Goal: Task Accomplishment & Management: Manage account settings

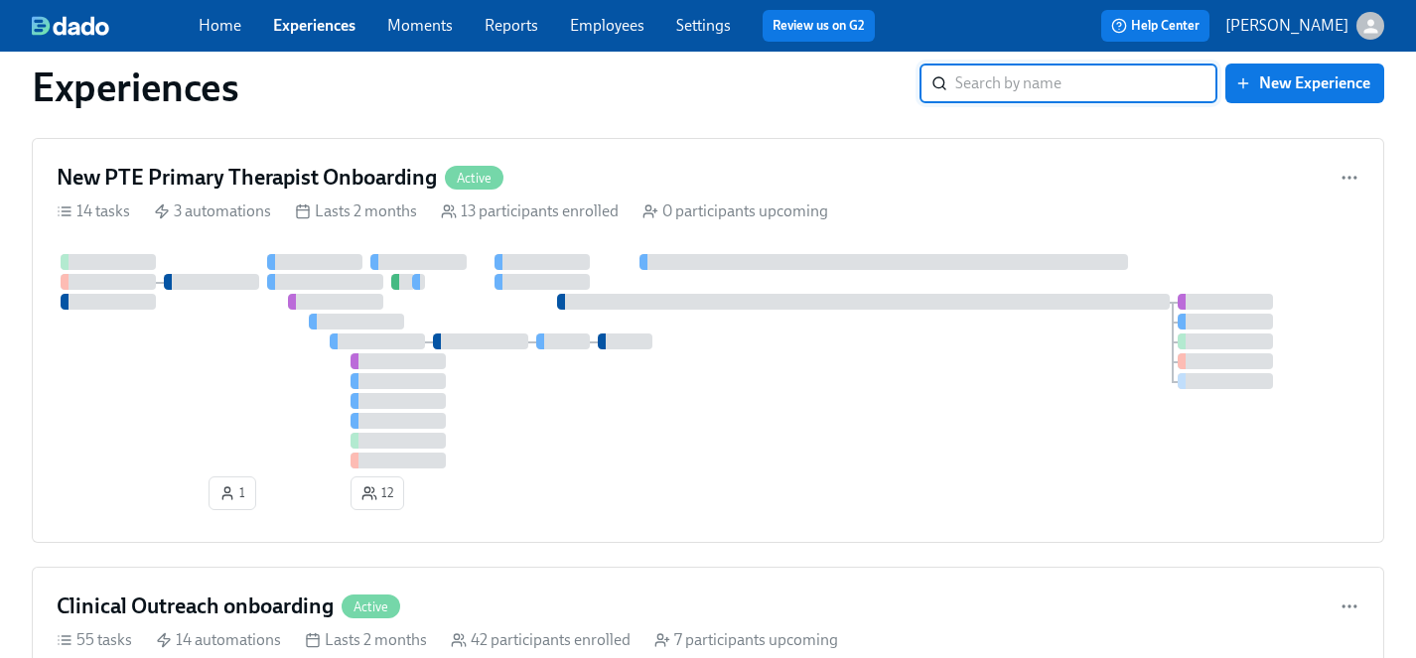
scroll to position [4496, 0]
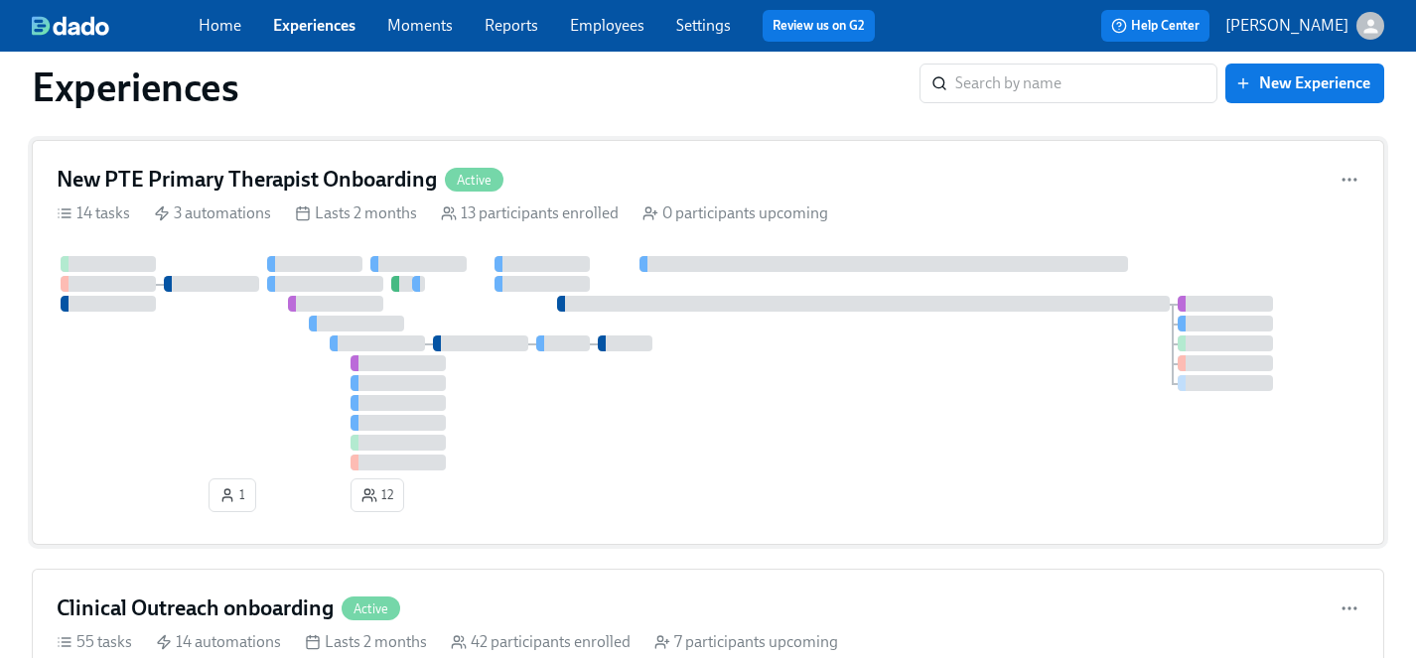
click at [247, 389] on div at bounding box center [708, 363] width 1303 height 215
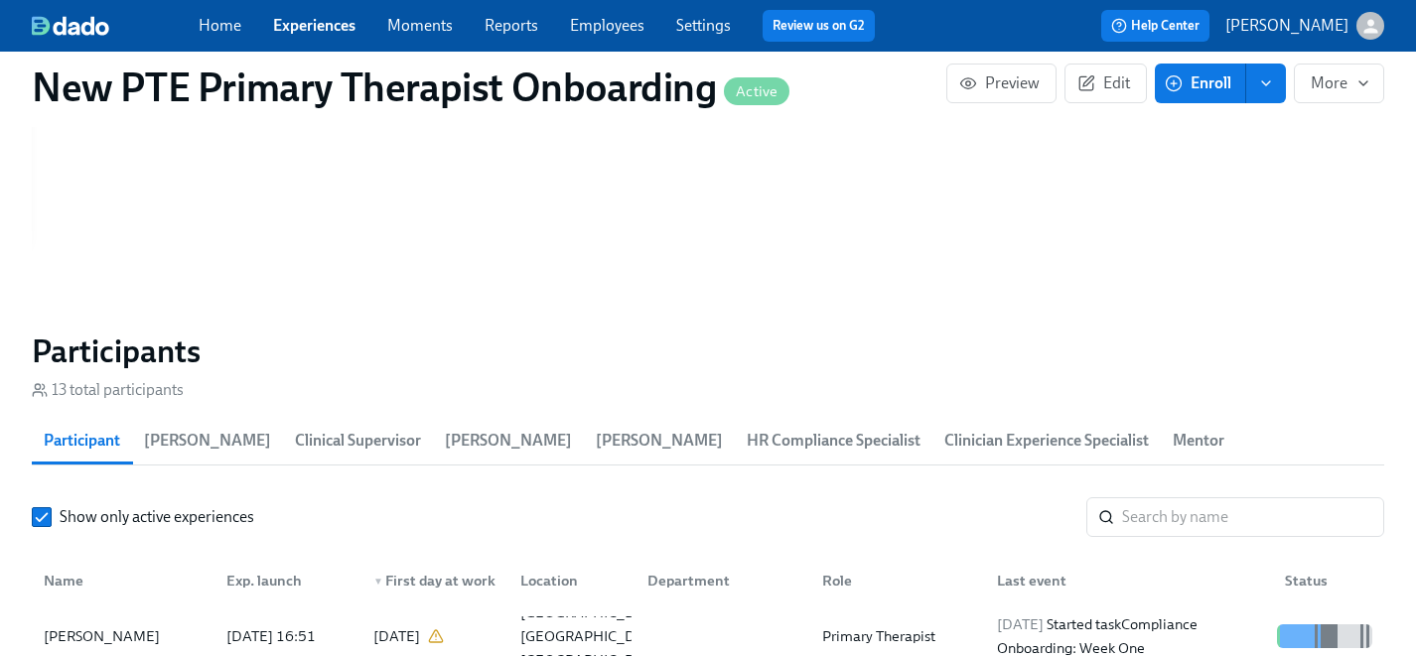
scroll to position [1735, 0]
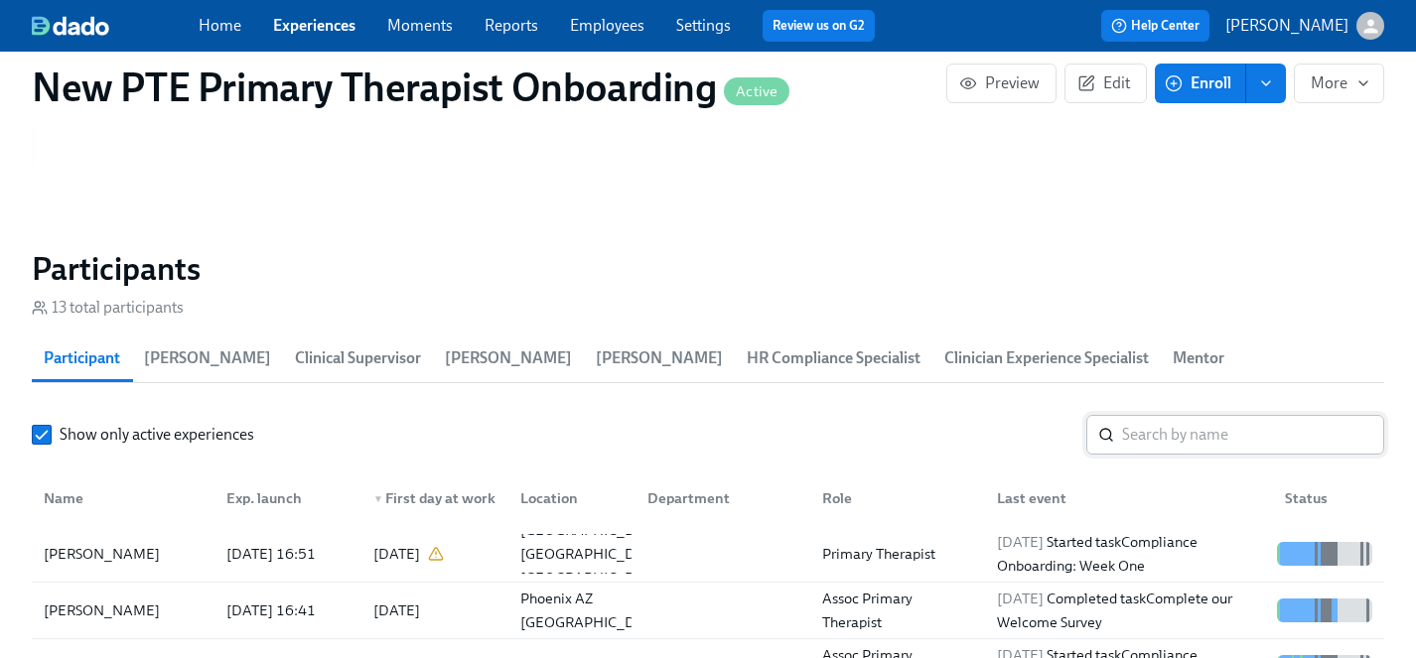
click at [1208, 415] on input "search" at bounding box center [1253, 435] width 262 height 40
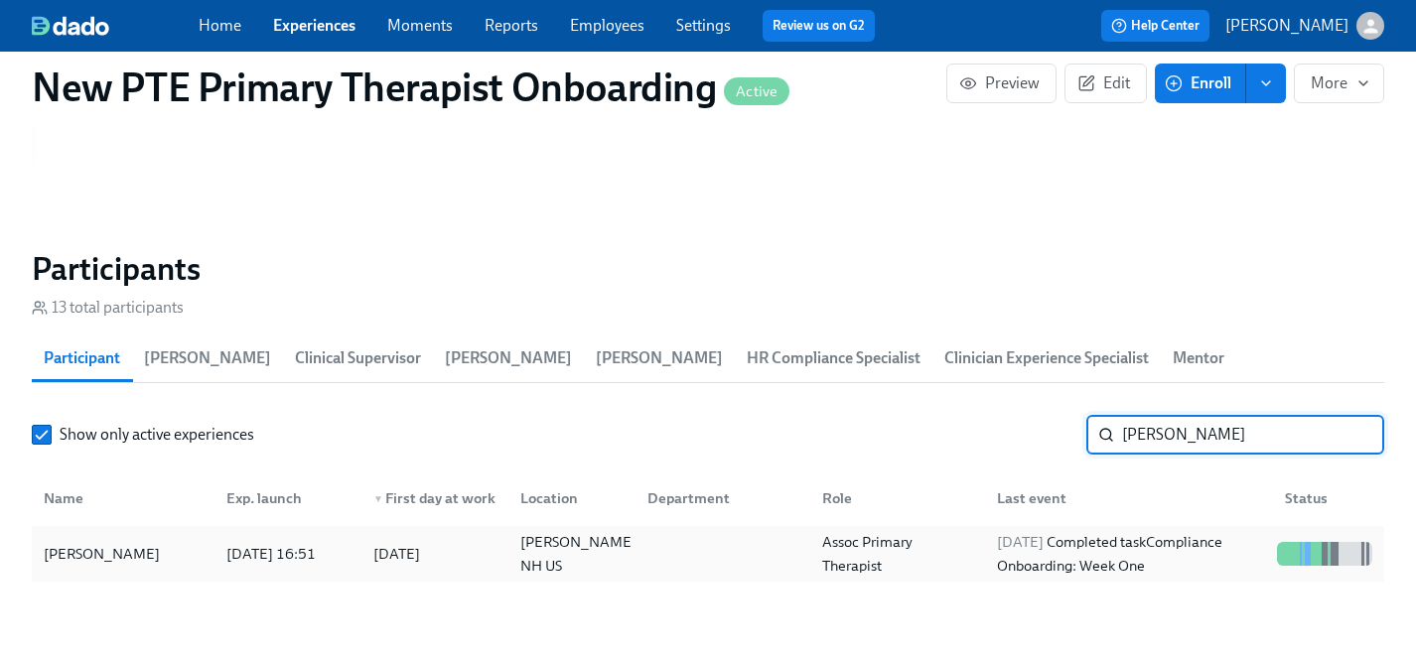
type input "[PERSON_NAME]"
click at [86, 542] on div "[PERSON_NAME]" at bounding box center [102, 554] width 132 height 24
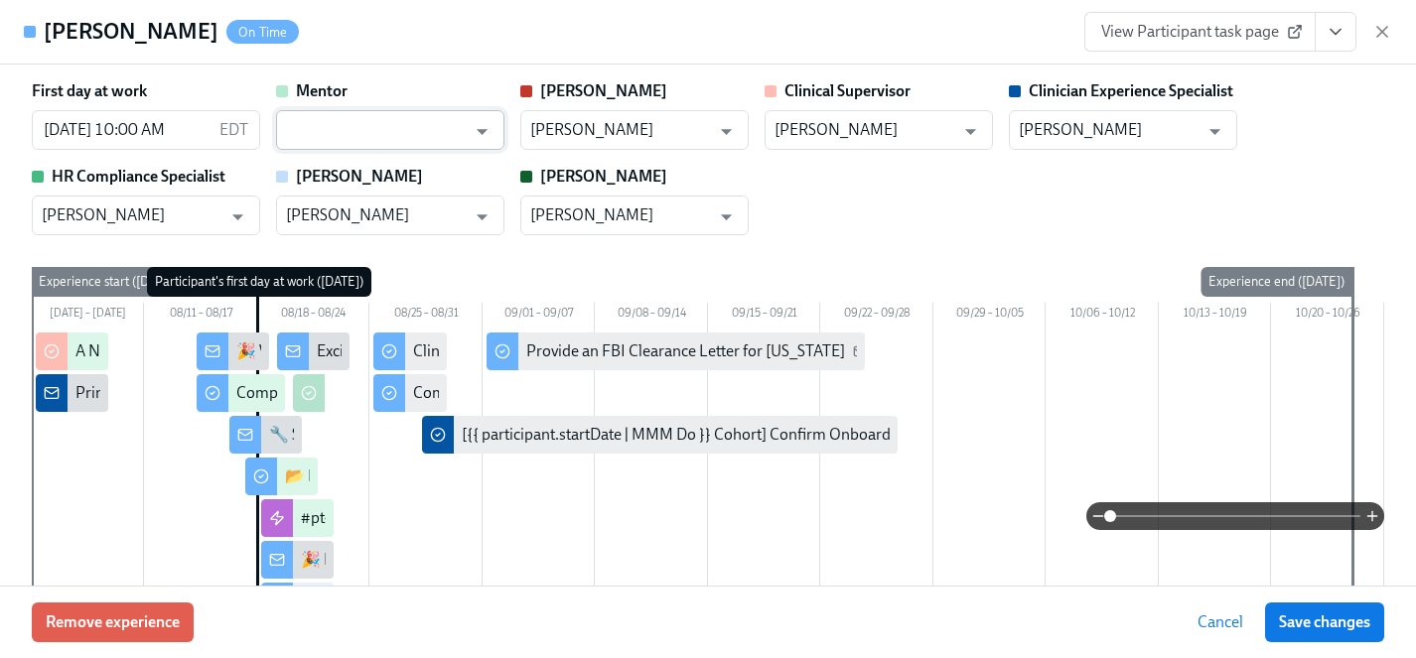
click at [325, 132] on input "text" at bounding box center [376, 130] width 180 height 40
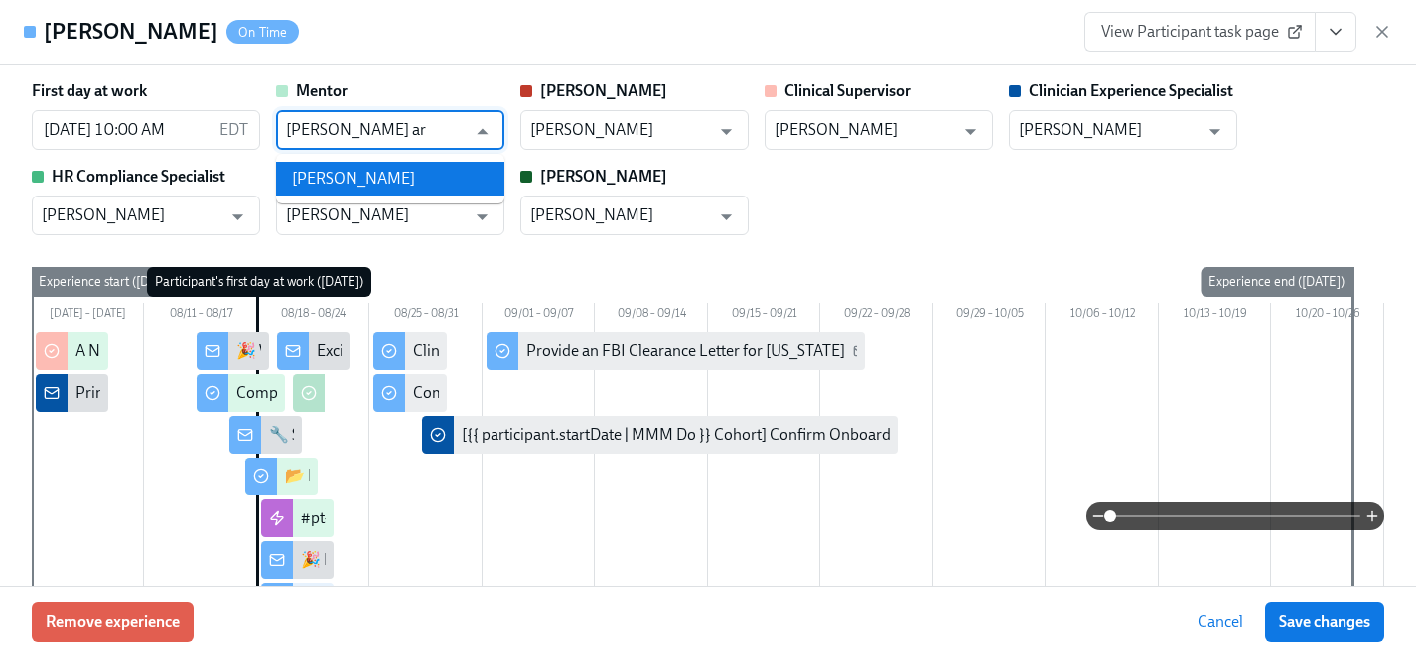
click at [359, 174] on li "[PERSON_NAME]" at bounding box center [390, 179] width 228 height 34
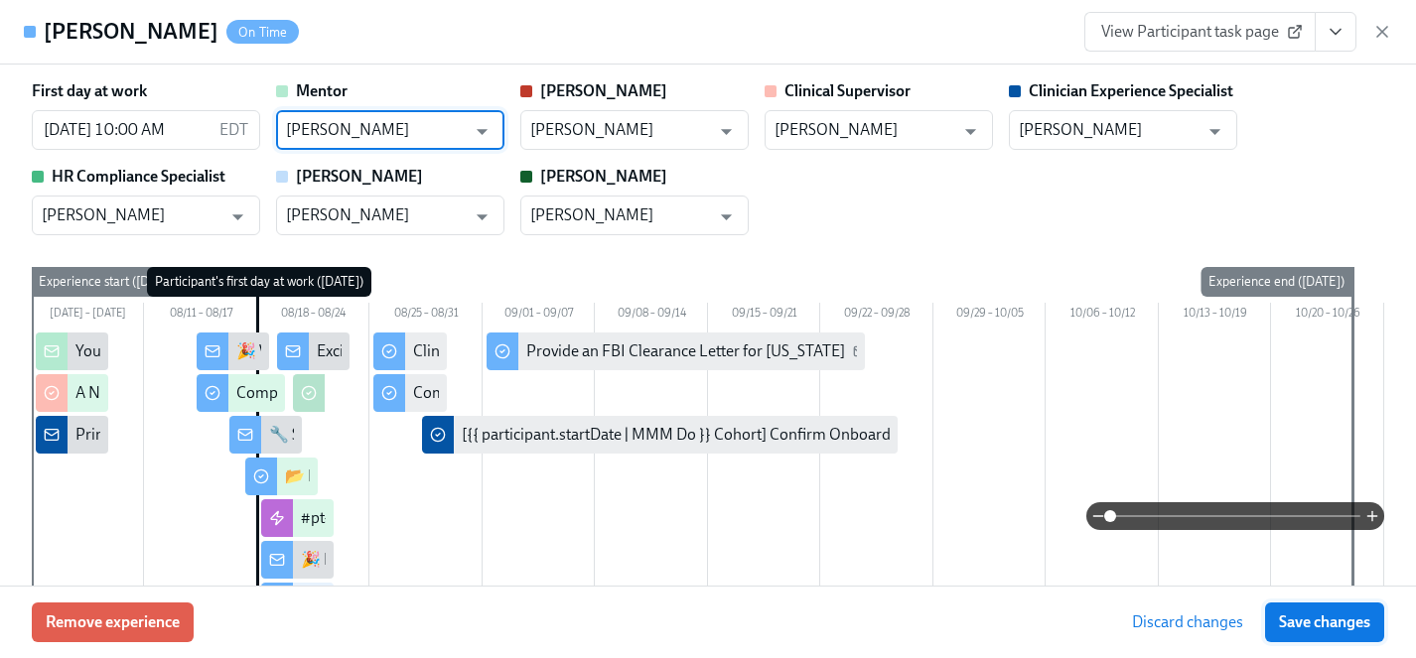
type input "[PERSON_NAME]"
click at [1316, 625] on span "Save changes" at bounding box center [1324, 623] width 91 height 20
type input "[PERSON_NAME]"
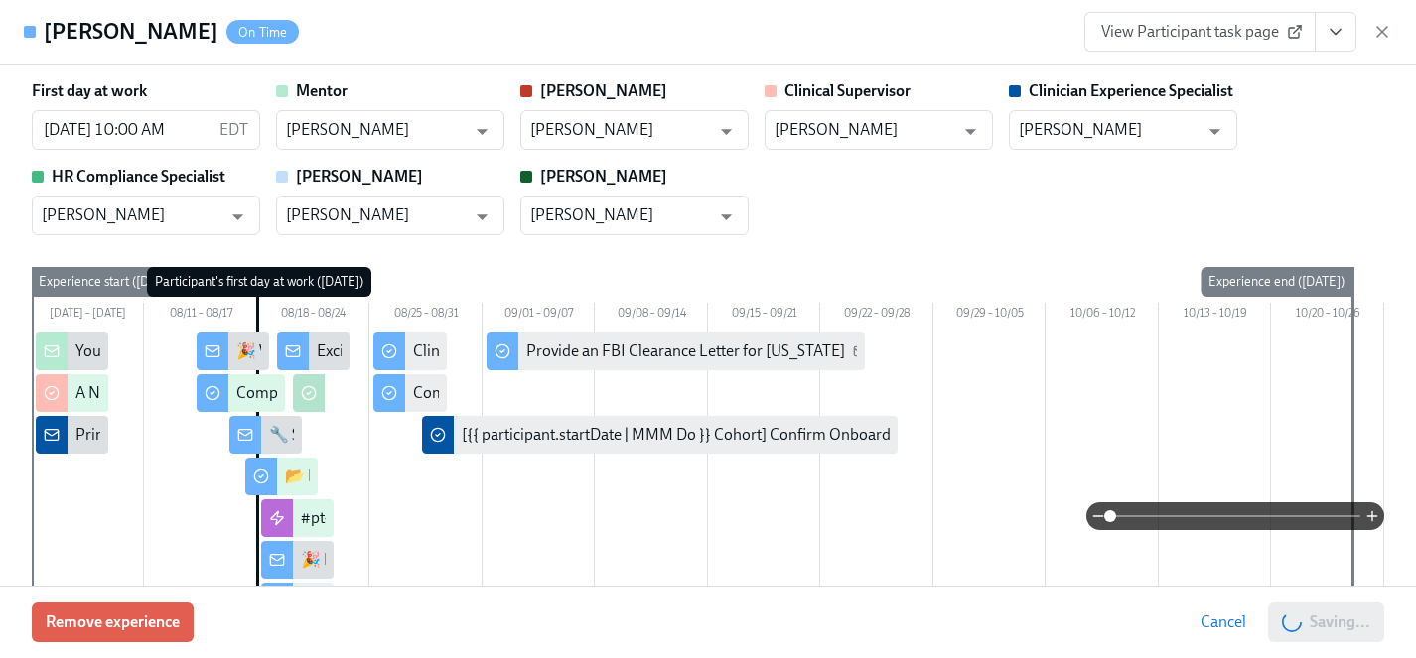
scroll to position [0, 2711]
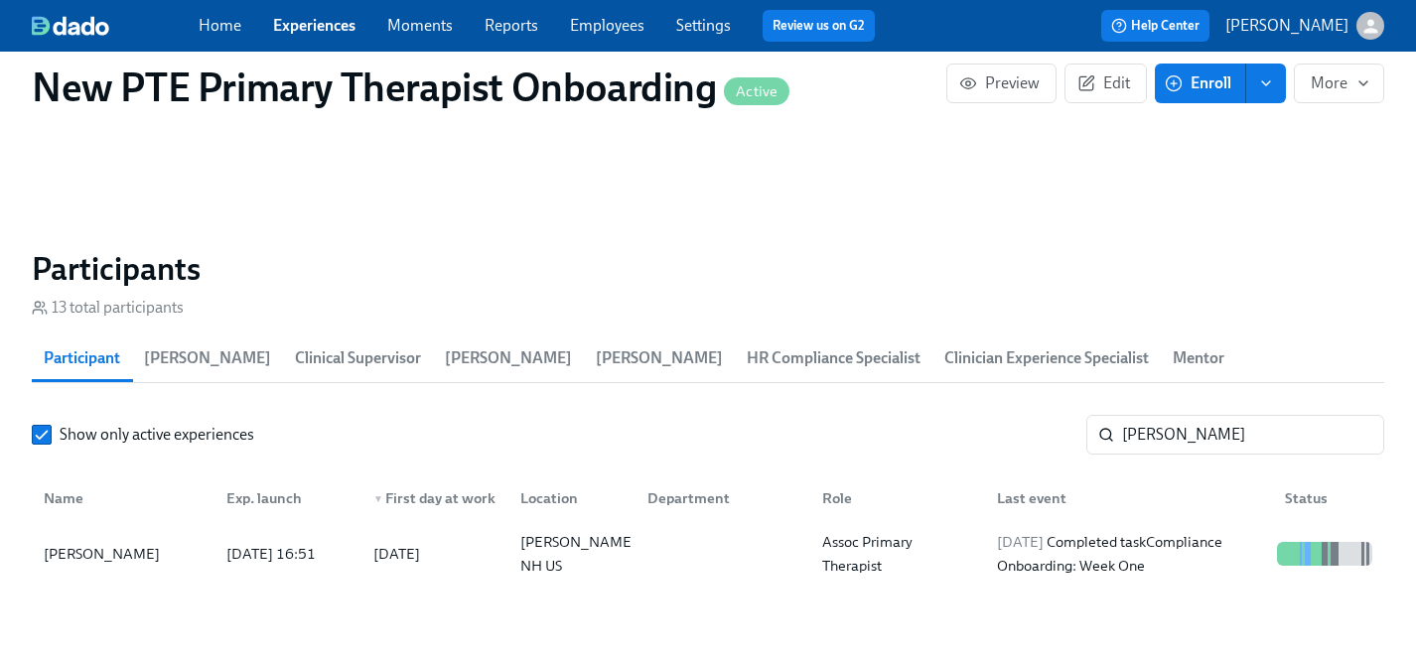
click at [340, 21] on link "Experiences" at bounding box center [314, 25] width 82 height 19
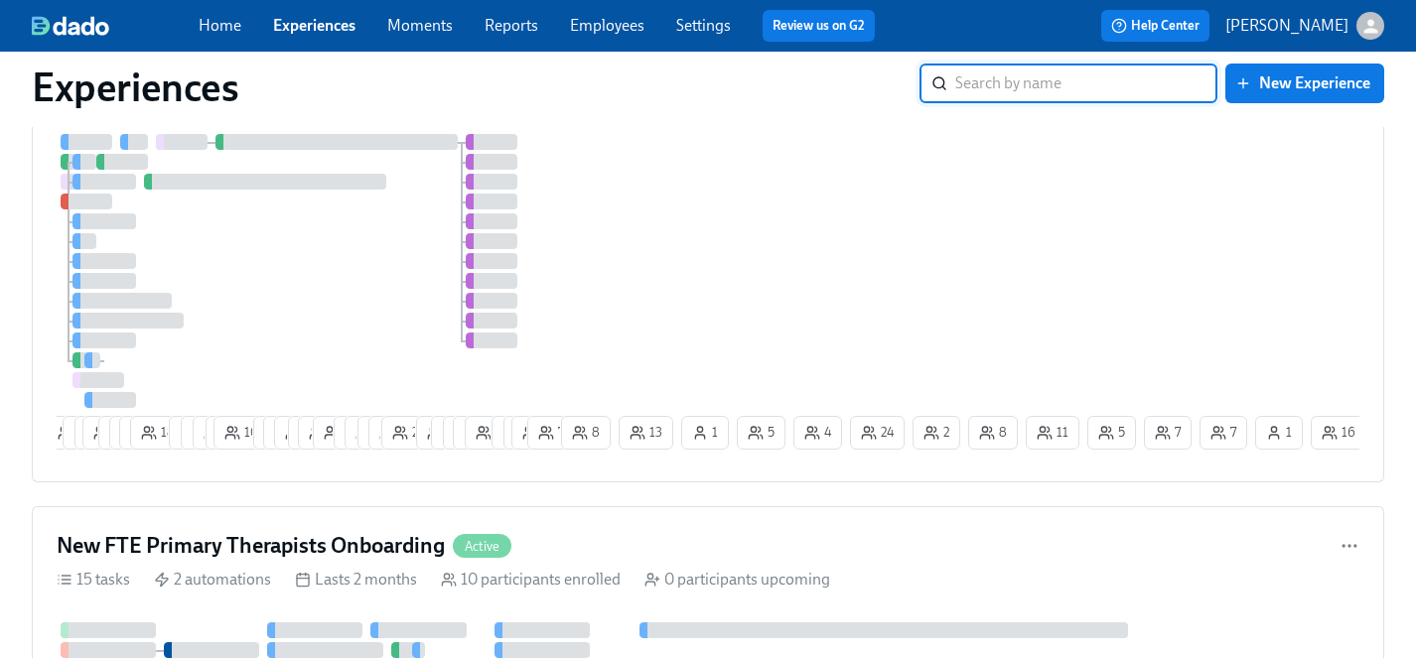
scroll to position [776, 0]
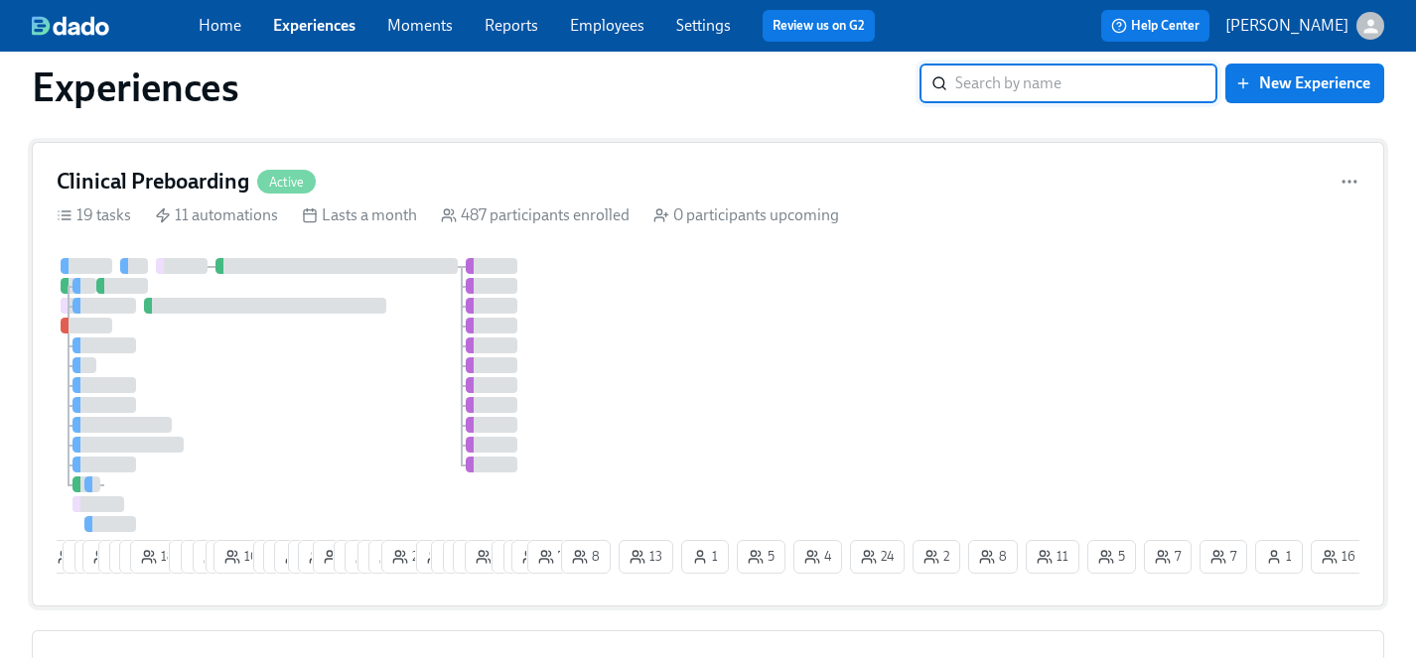
click at [721, 387] on div "30 4 2 19 7 8 12 18 9 9 9 5 10 7 17 15 6 24 3 11 10 12 16 25 10 6 6 14 15 1 4 1…" at bounding box center [708, 420] width 1303 height 324
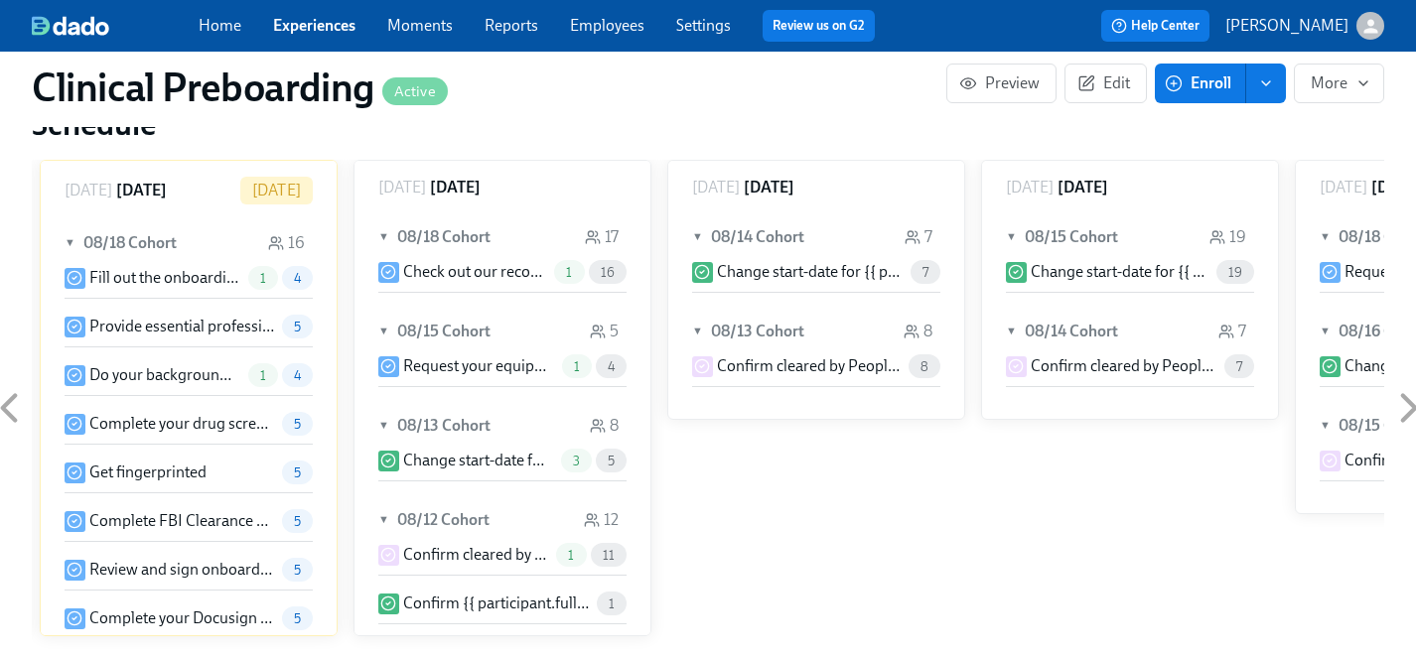
scroll to position [1893, 0]
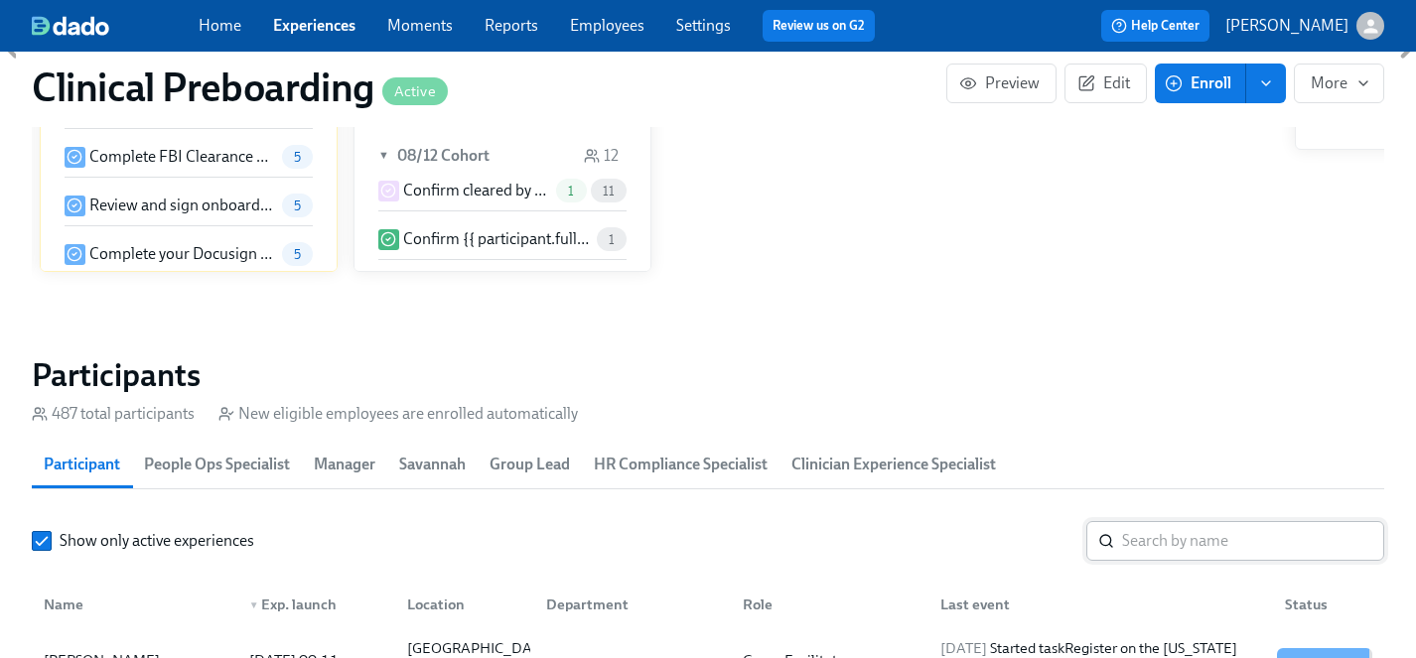
click at [1190, 545] on input "search" at bounding box center [1253, 541] width 262 height 40
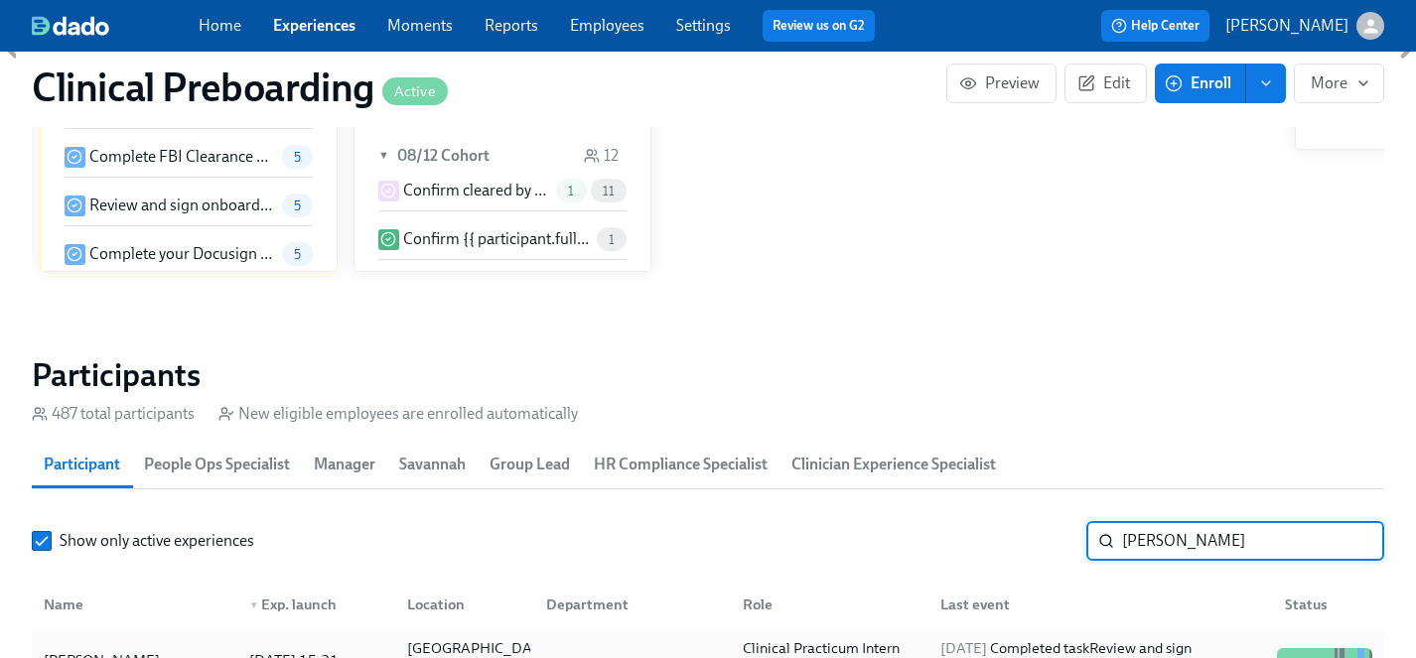
scroll to position [1975, 0]
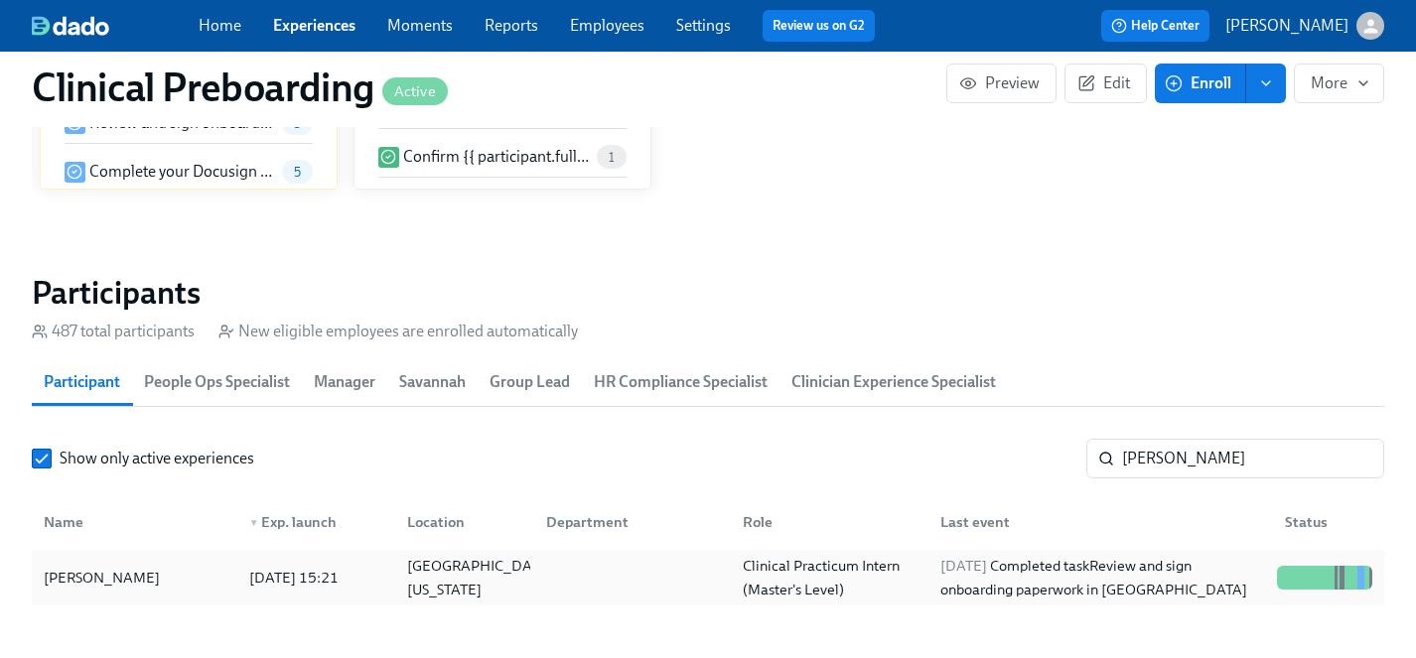
click at [79, 575] on div "[PERSON_NAME]" at bounding box center [102, 578] width 132 height 24
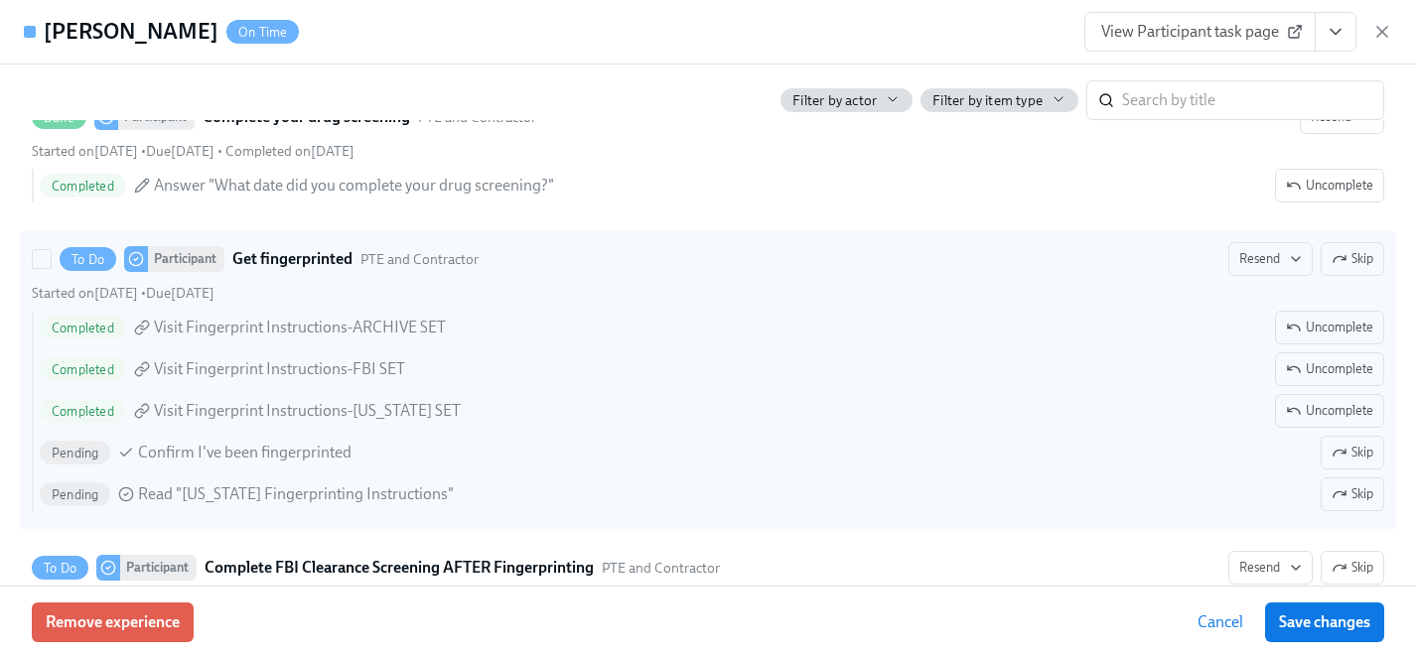
scroll to position [2840, 0]
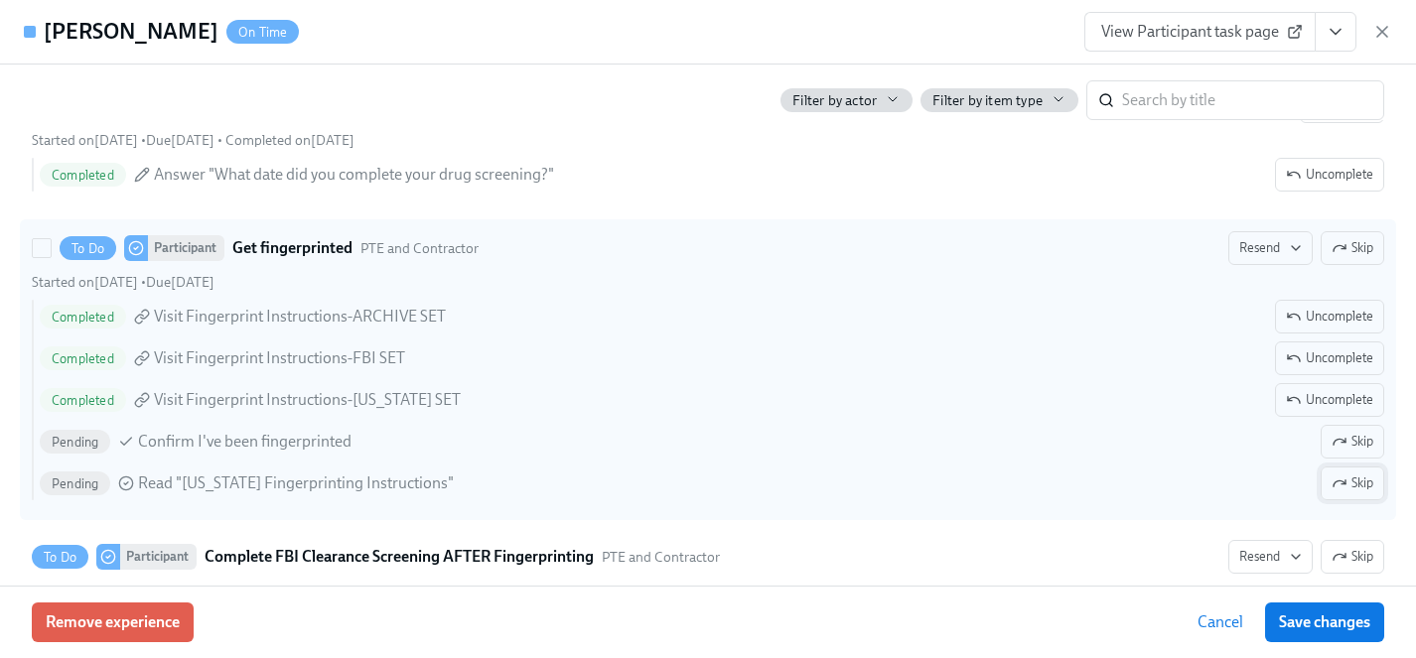
click at [1349, 483] on span "Skip" at bounding box center [1353, 484] width 42 height 20
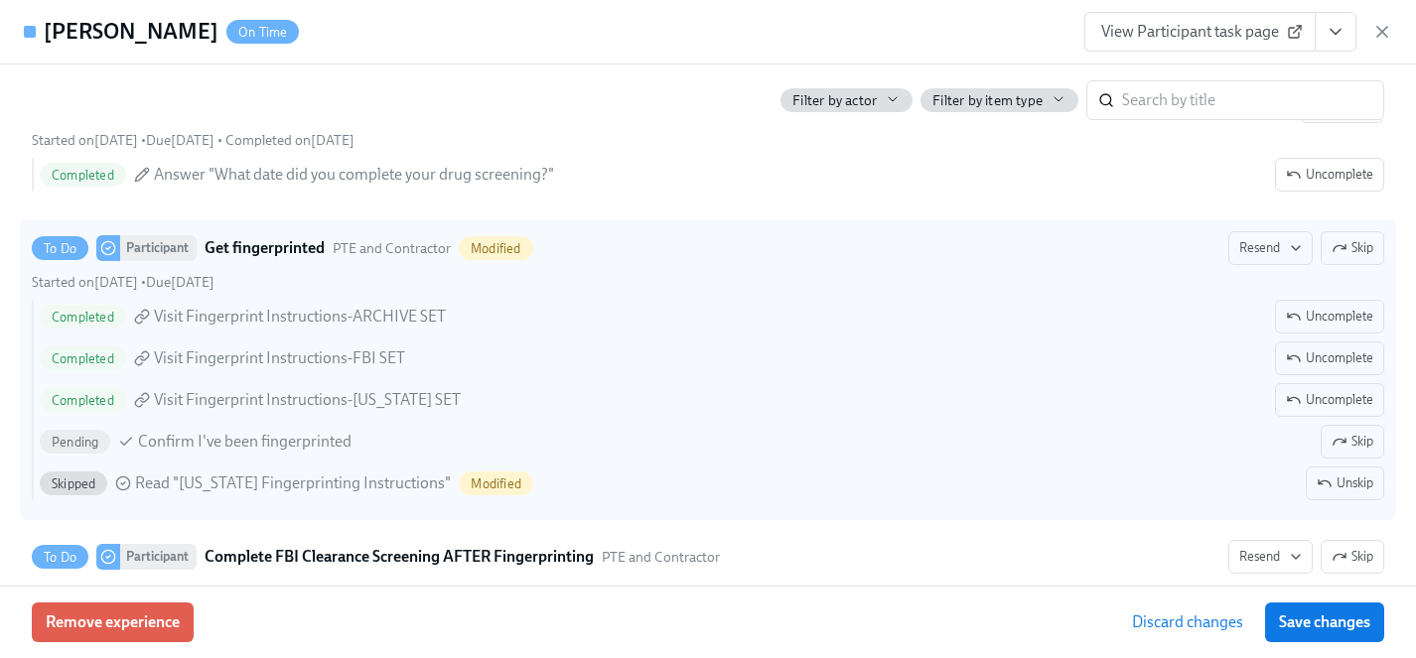
click at [1349, 621] on span "Save changes" at bounding box center [1324, 623] width 91 height 20
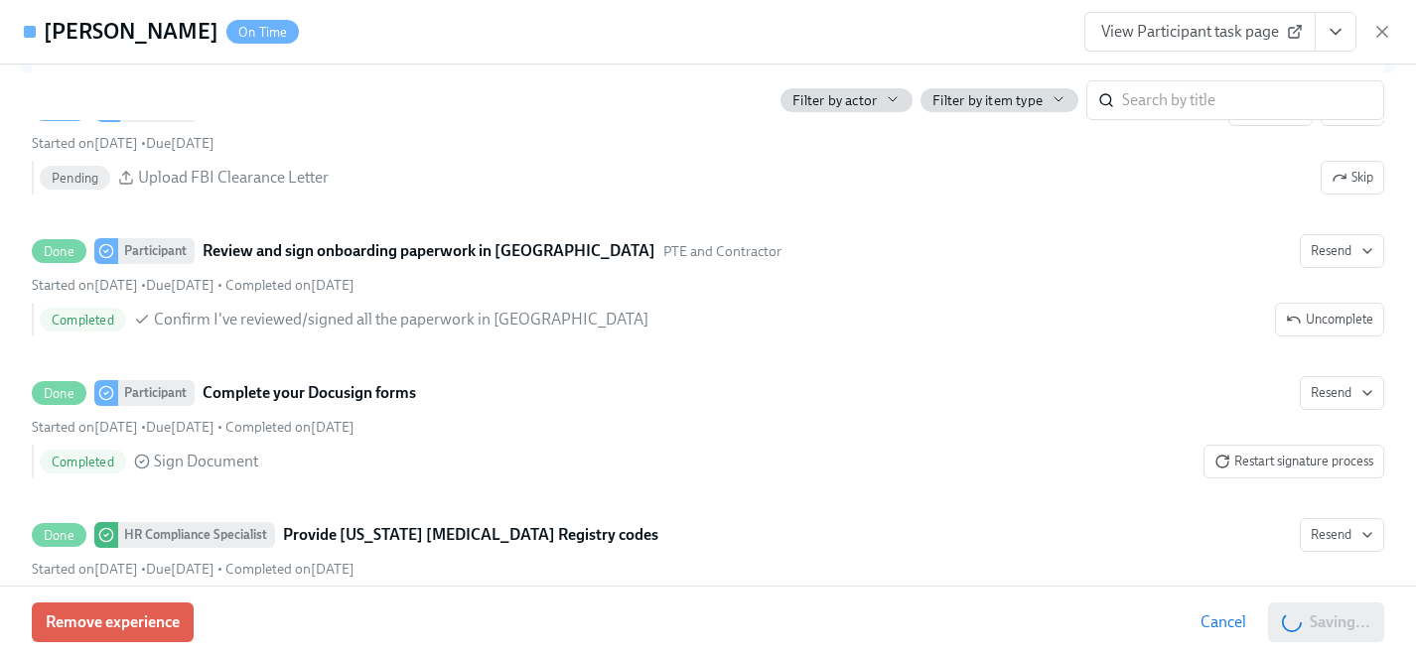
scroll to position [3290, 0]
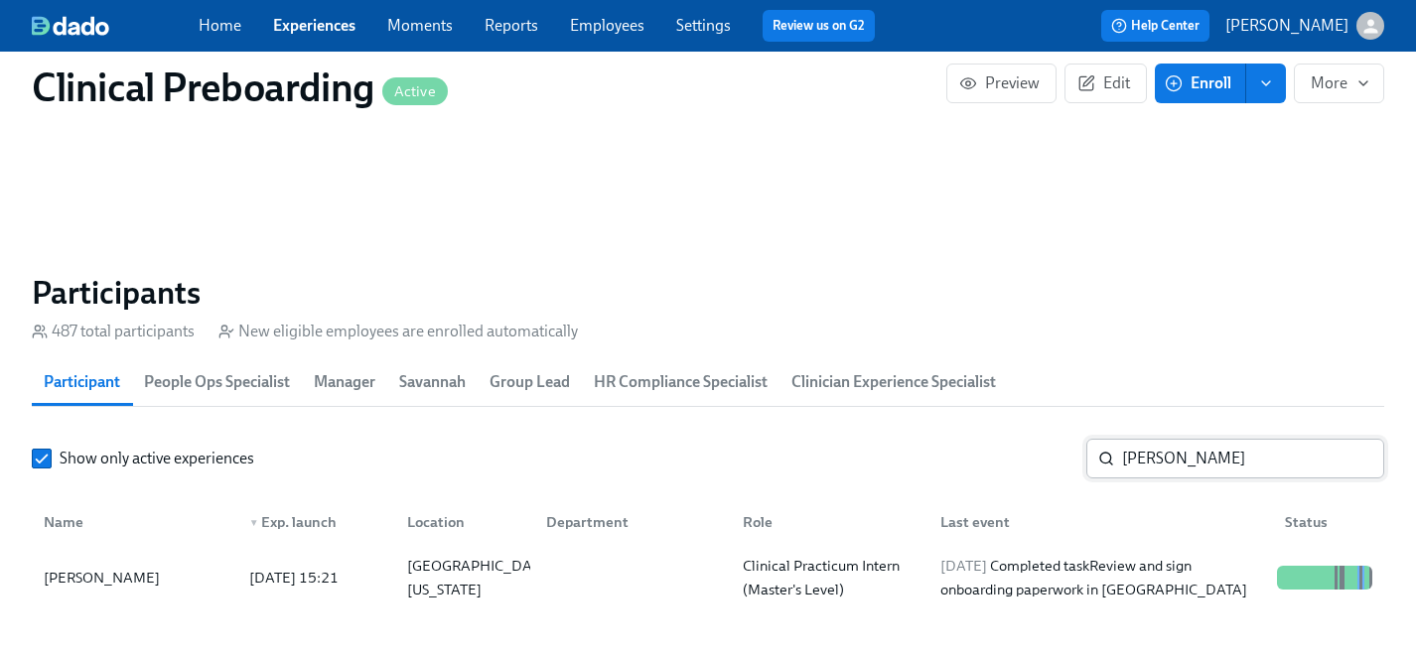
click at [1202, 456] on input "[PERSON_NAME]" at bounding box center [1253, 459] width 262 height 40
drag, startPoint x: 1195, startPoint y: 457, endPoint x: 1016, endPoint y: 462, distance: 178.8
click at [1016, 462] on div "Show only active experiences [PERSON_NAME] ​" at bounding box center [708, 459] width 1353 height 40
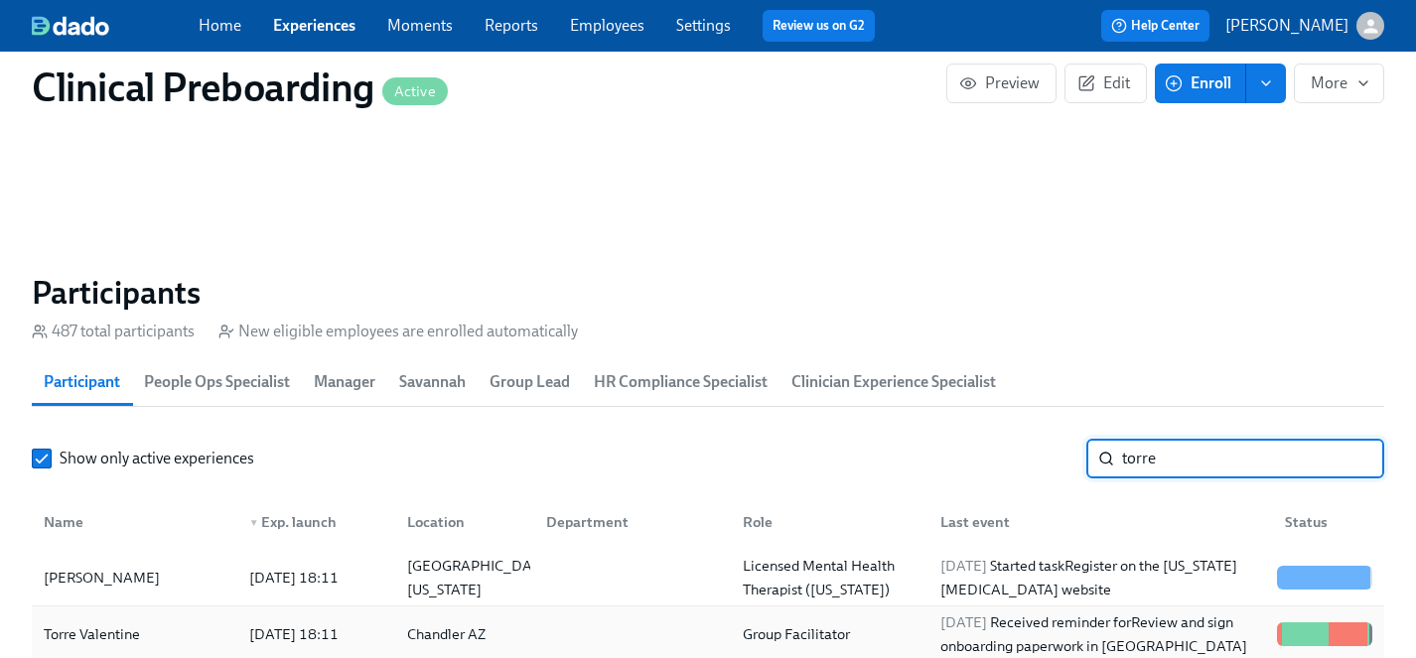
type input "torre"
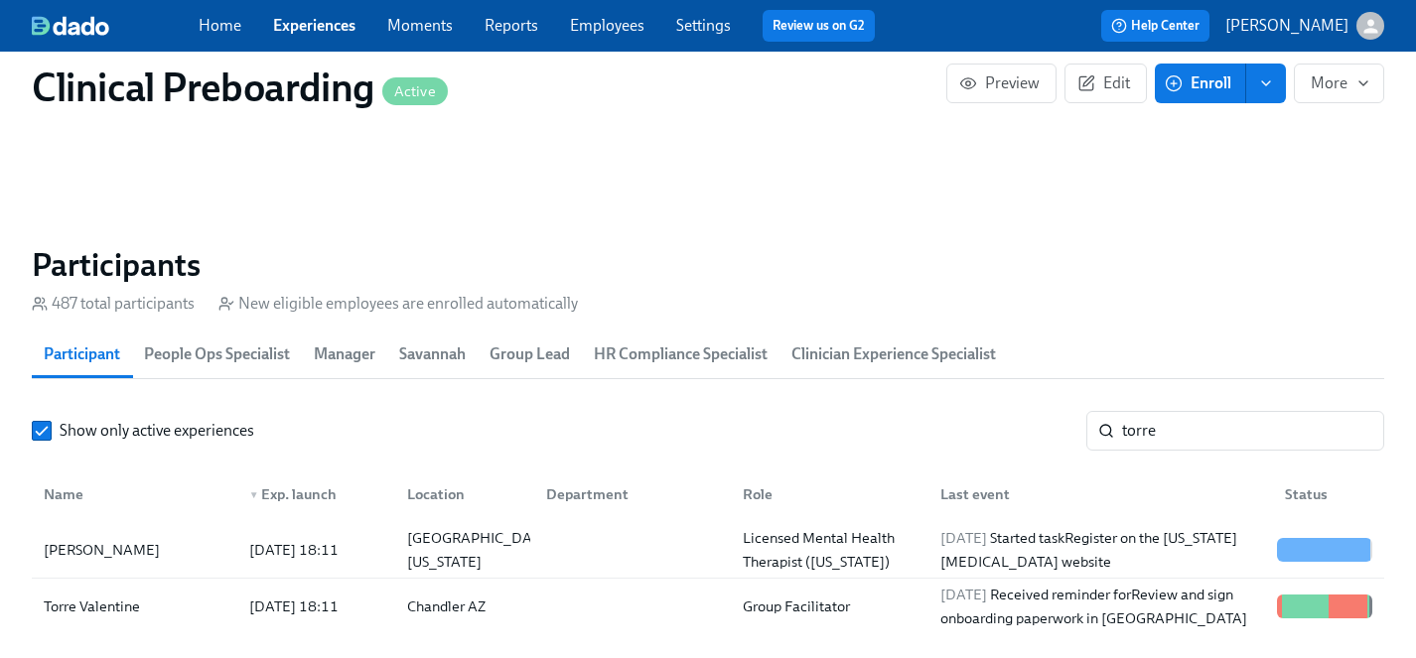
scroll to position [2014, 0]
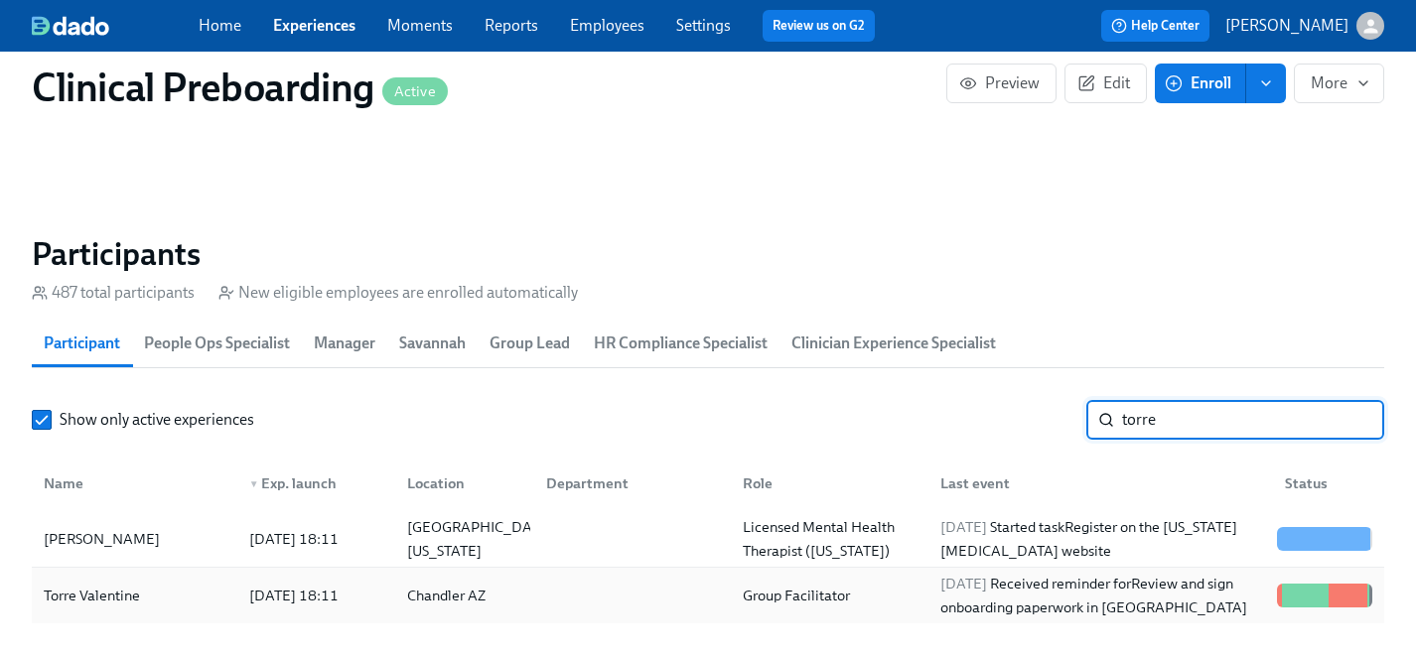
click at [91, 589] on div "Torre Valentine" at bounding box center [92, 596] width 112 height 24
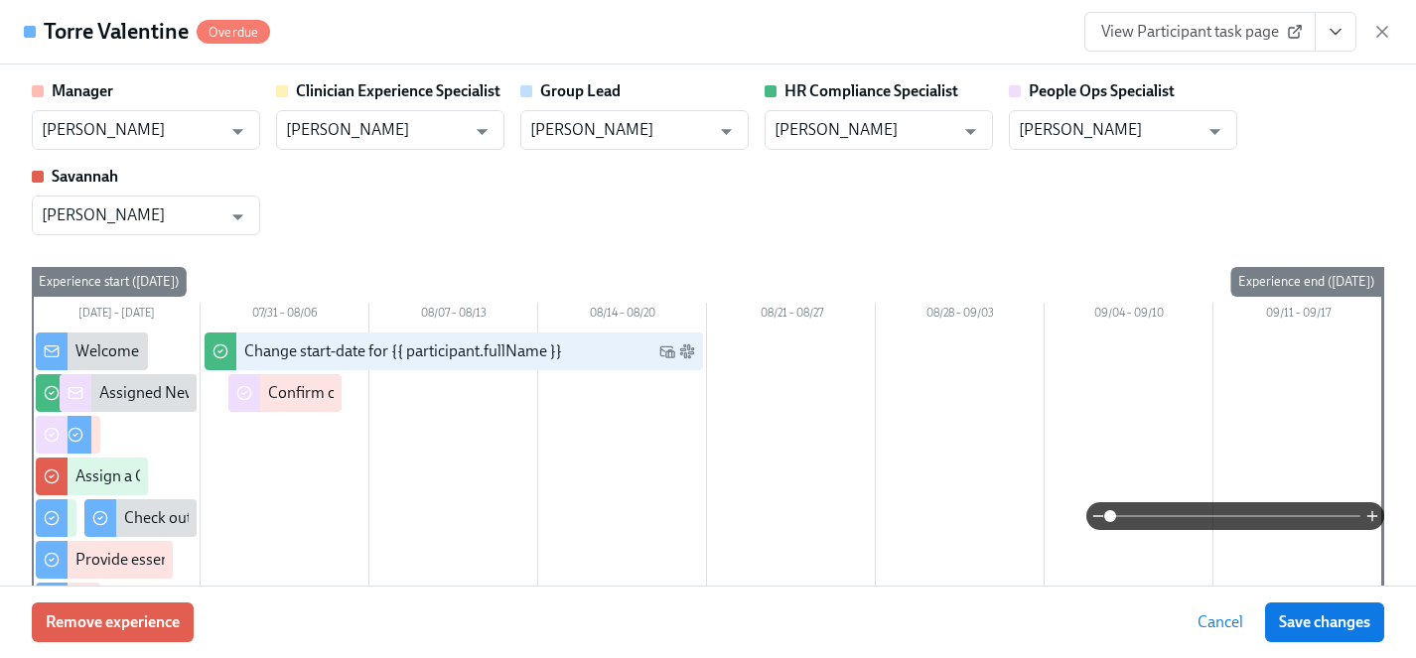
click at [198, 628] on div "Remove experience Cancel Save changes" at bounding box center [708, 622] width 1416 height 72
click at [144, 625] on span "Remove experience" at bounding box center [113, 623] width 134 height 20
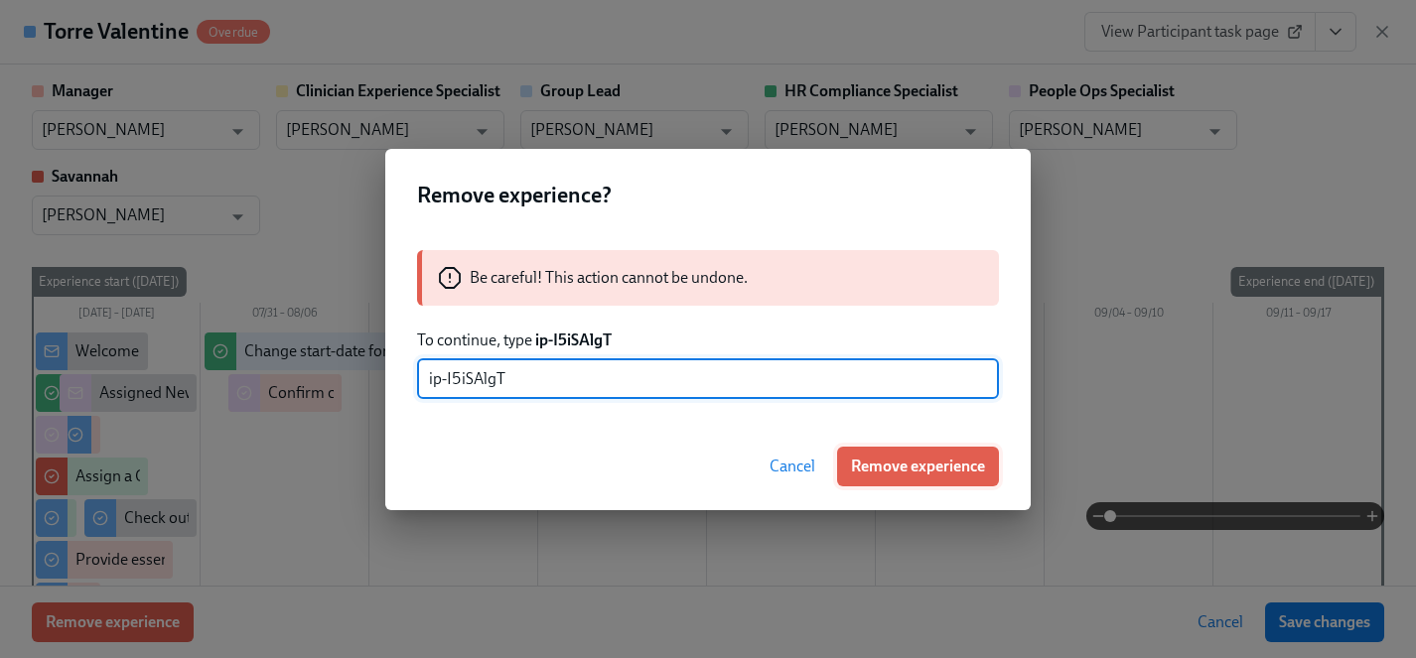
type input "ip-I5iSAlgT"
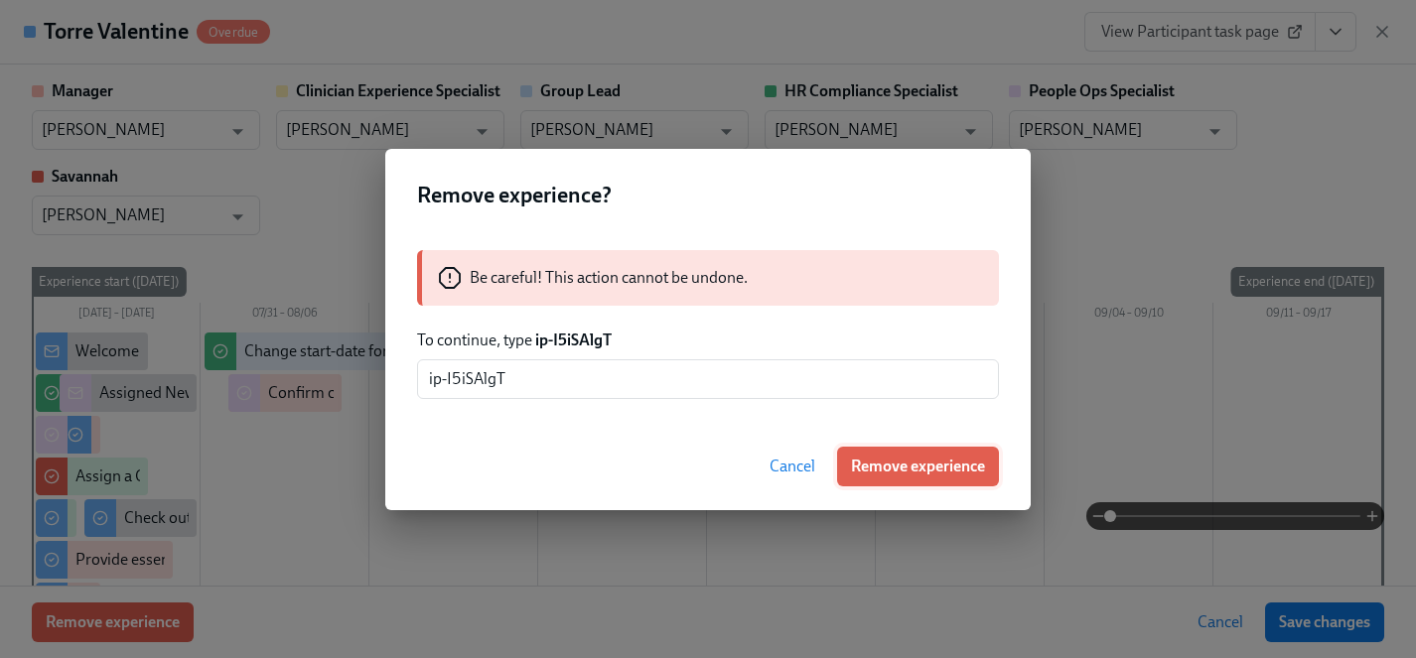
click at [917, 464] on span "Remove experience" at bounding box center [918, 467] width 134 height 20
